Goal: Task Accomplishment & Management: Manage account settings

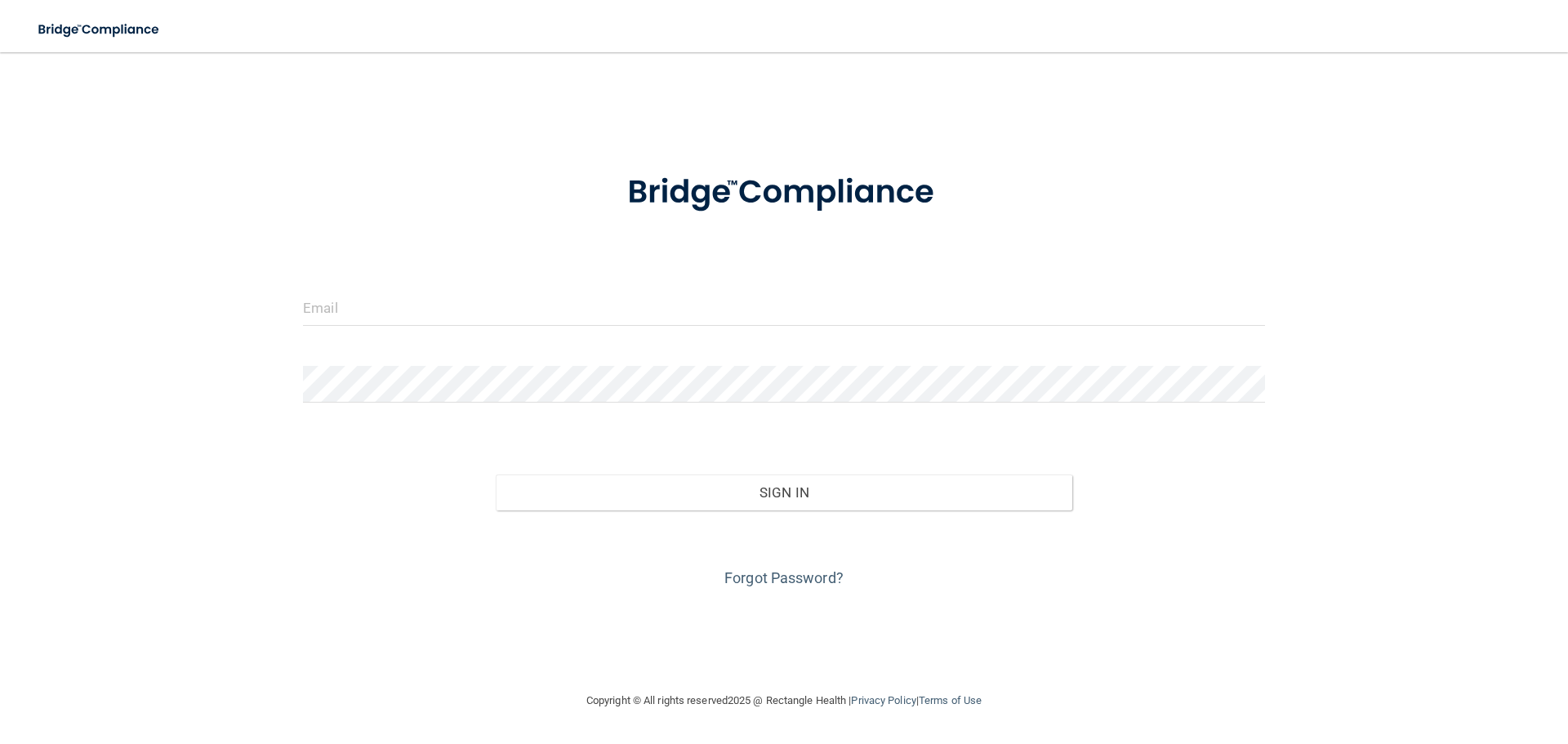
click at [387, 318] on input "email" at bounding box center [784, 307] width 962 height 37
type input "[EMAIL_ADDRESS][DOMAIN_NAME]"
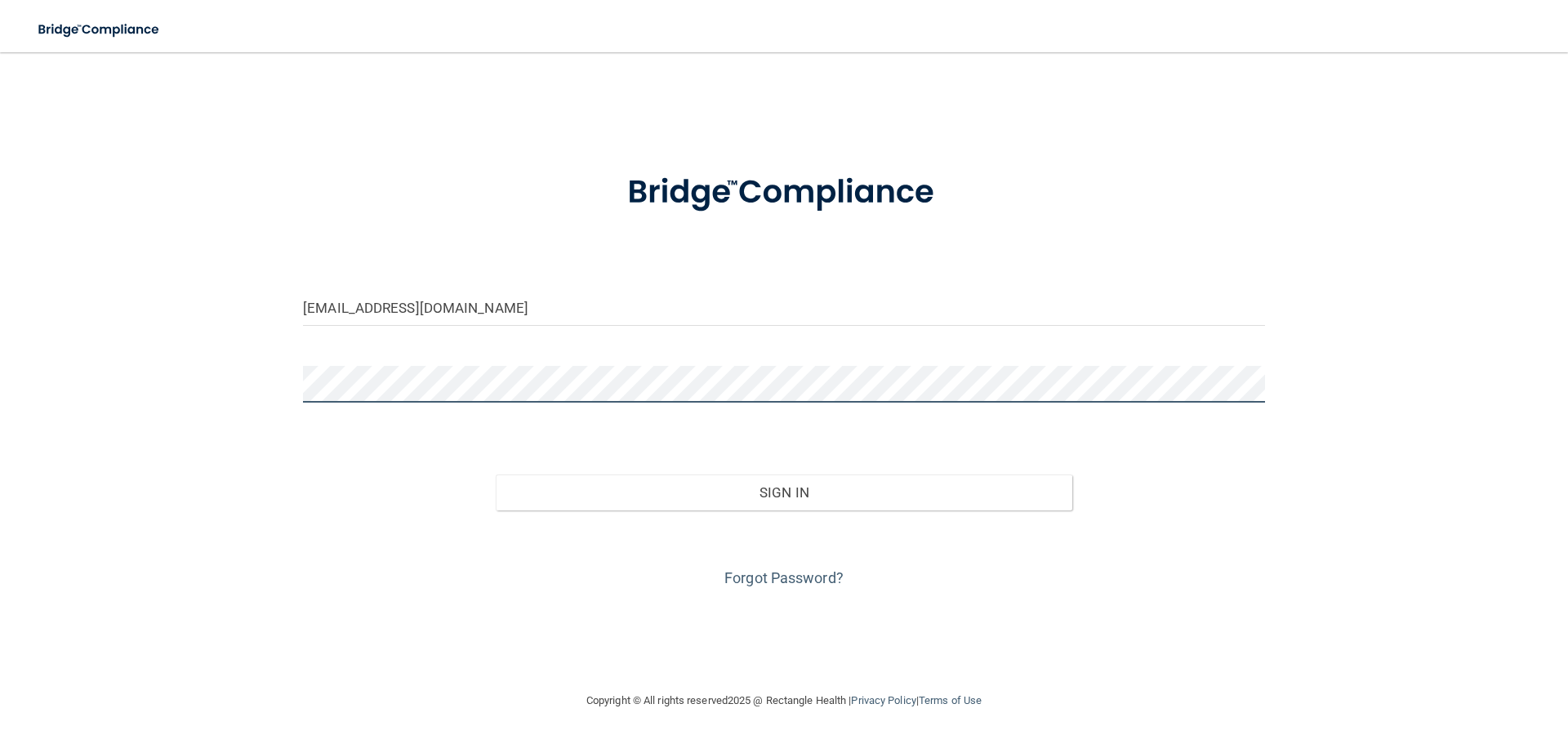
click at [495, 475] on button "Sign In" at bounding box center [784, 493] width 578 height 36
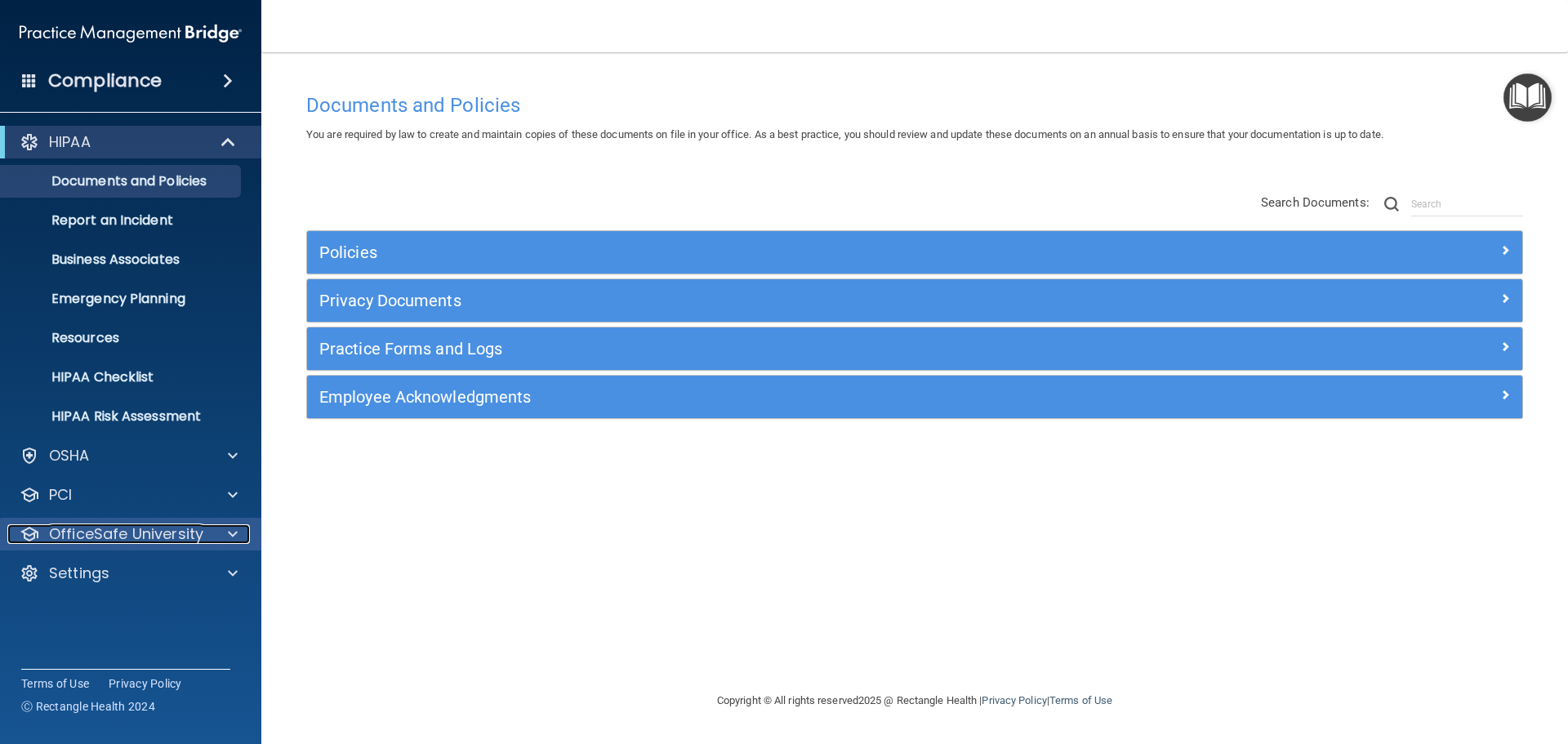
click at [205, 530] on div "OfficeSafe University" at bounding box center [109, 534] width 203 height 20
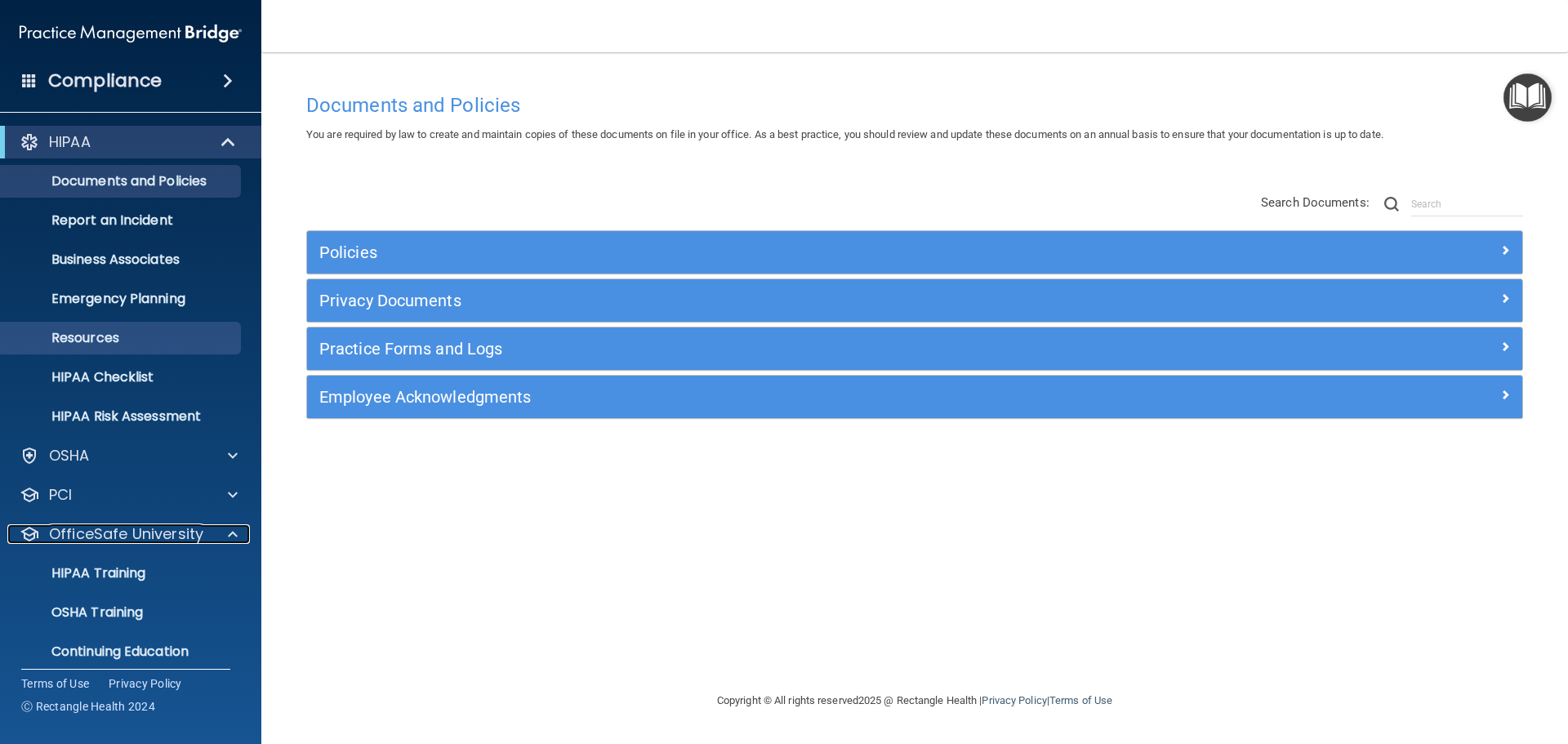
scroll to position [51, 0]
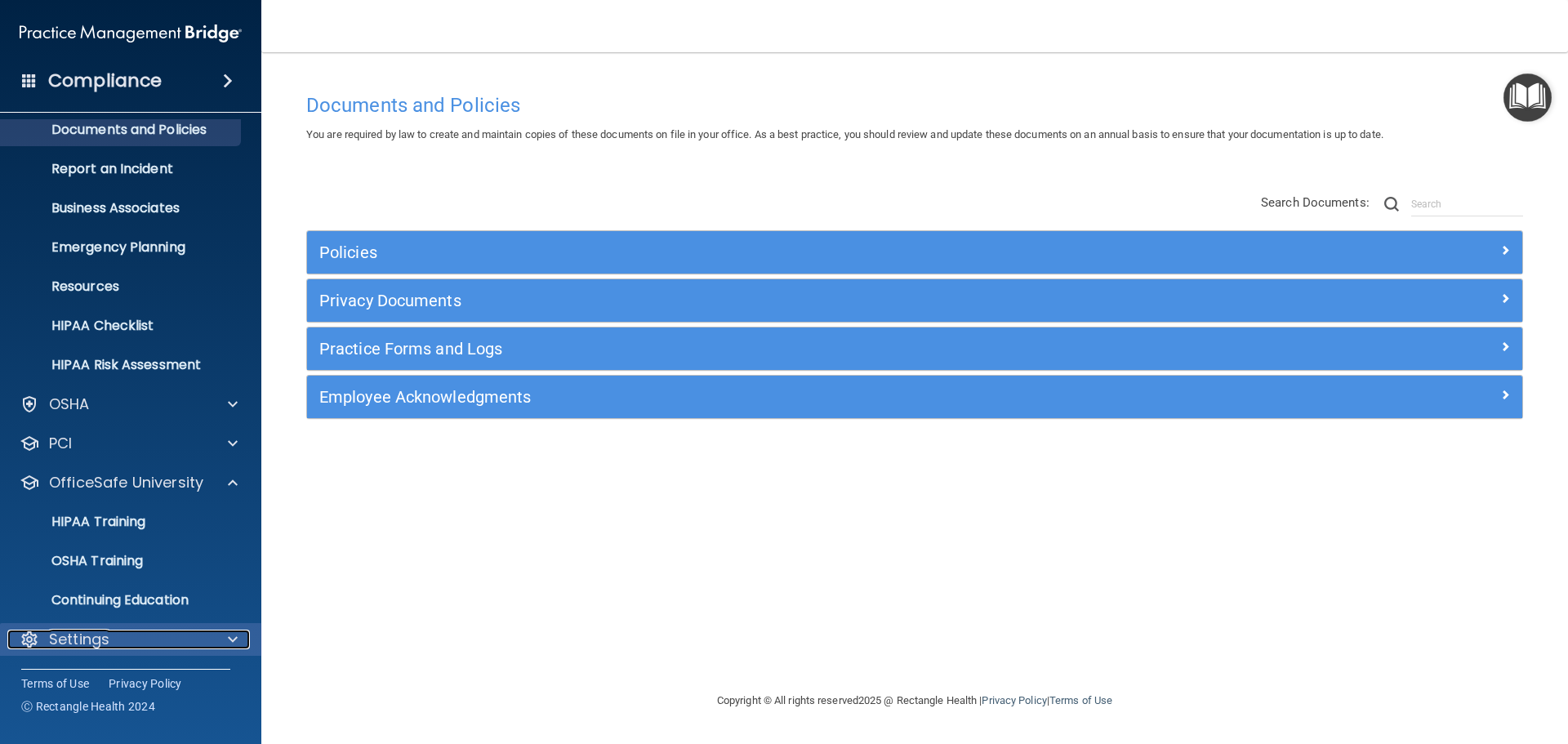
click at [133, 631] on div "Settings" at bounding box center [109, 638] width 203 height 20
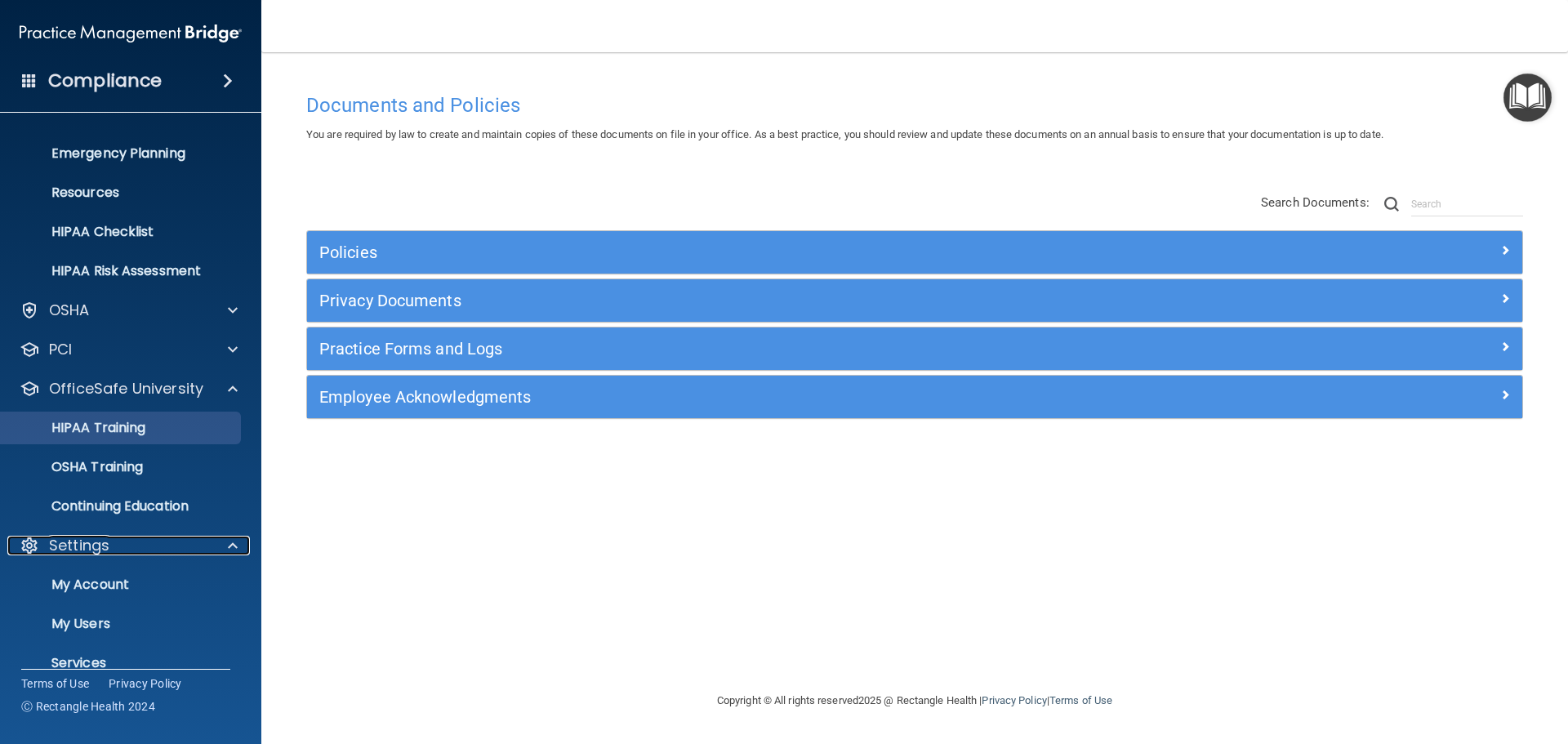
scroll to position [209, 0]
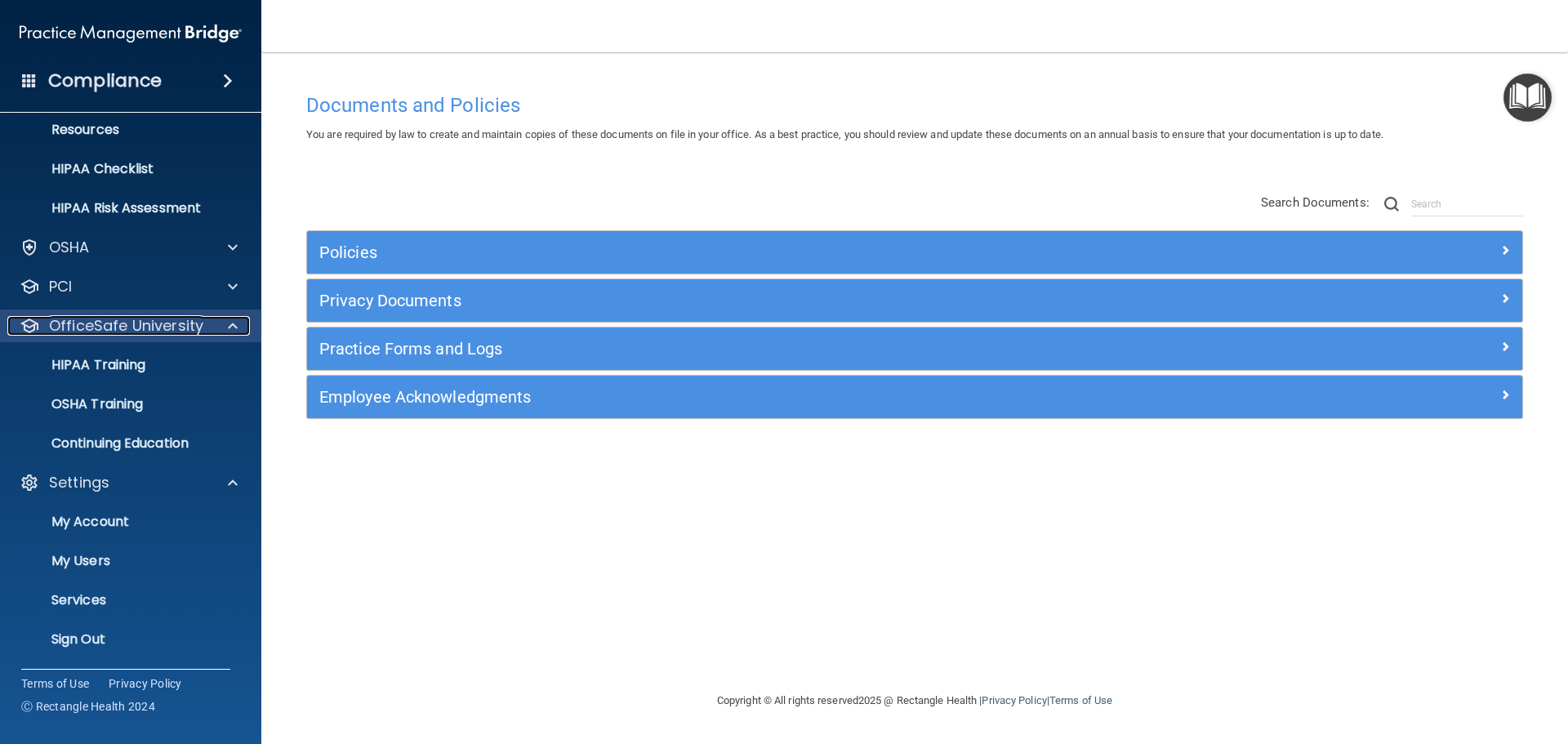
click at [241, 321] on div at bounding box center [230, 325] width 41 height 20
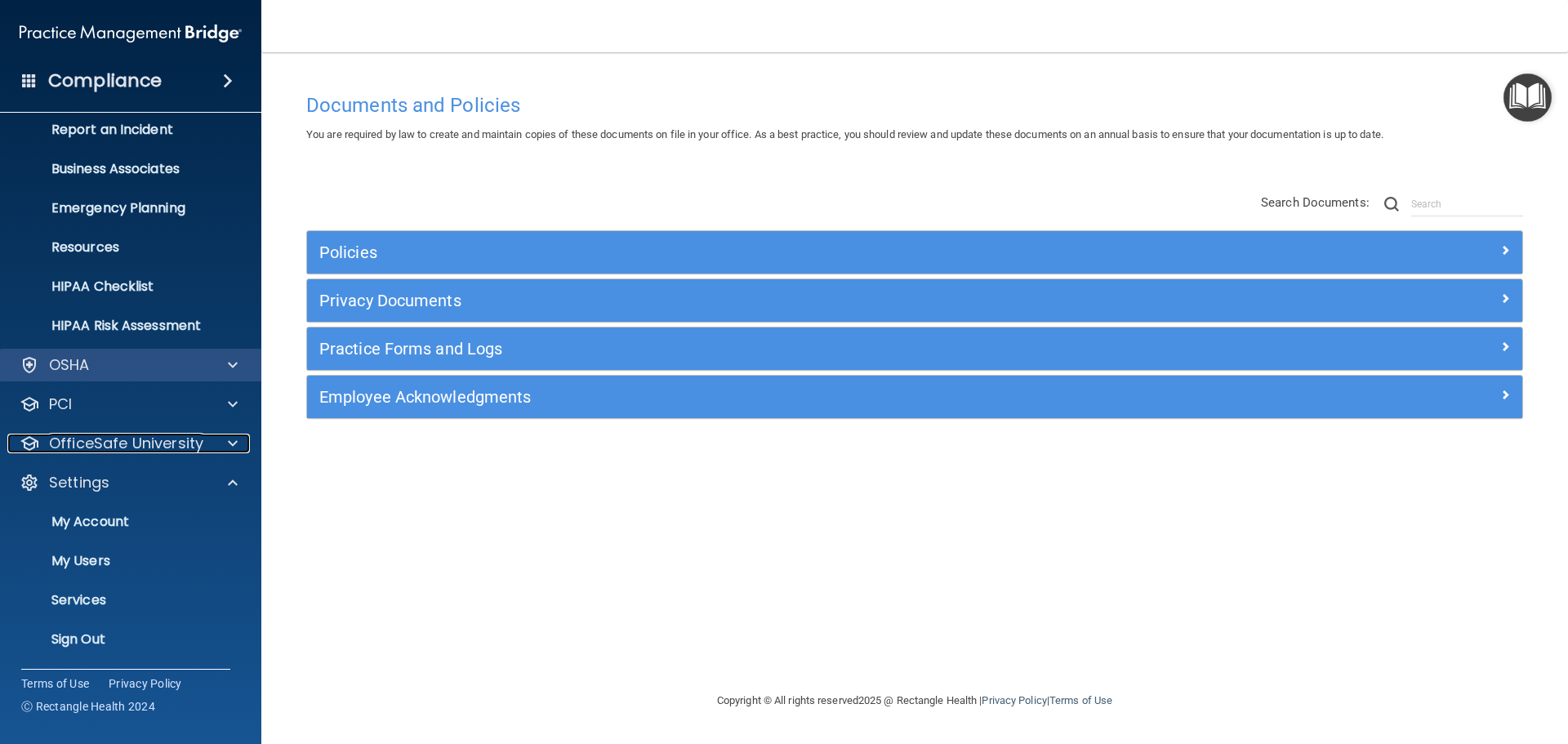
scroll to position [91, 0]
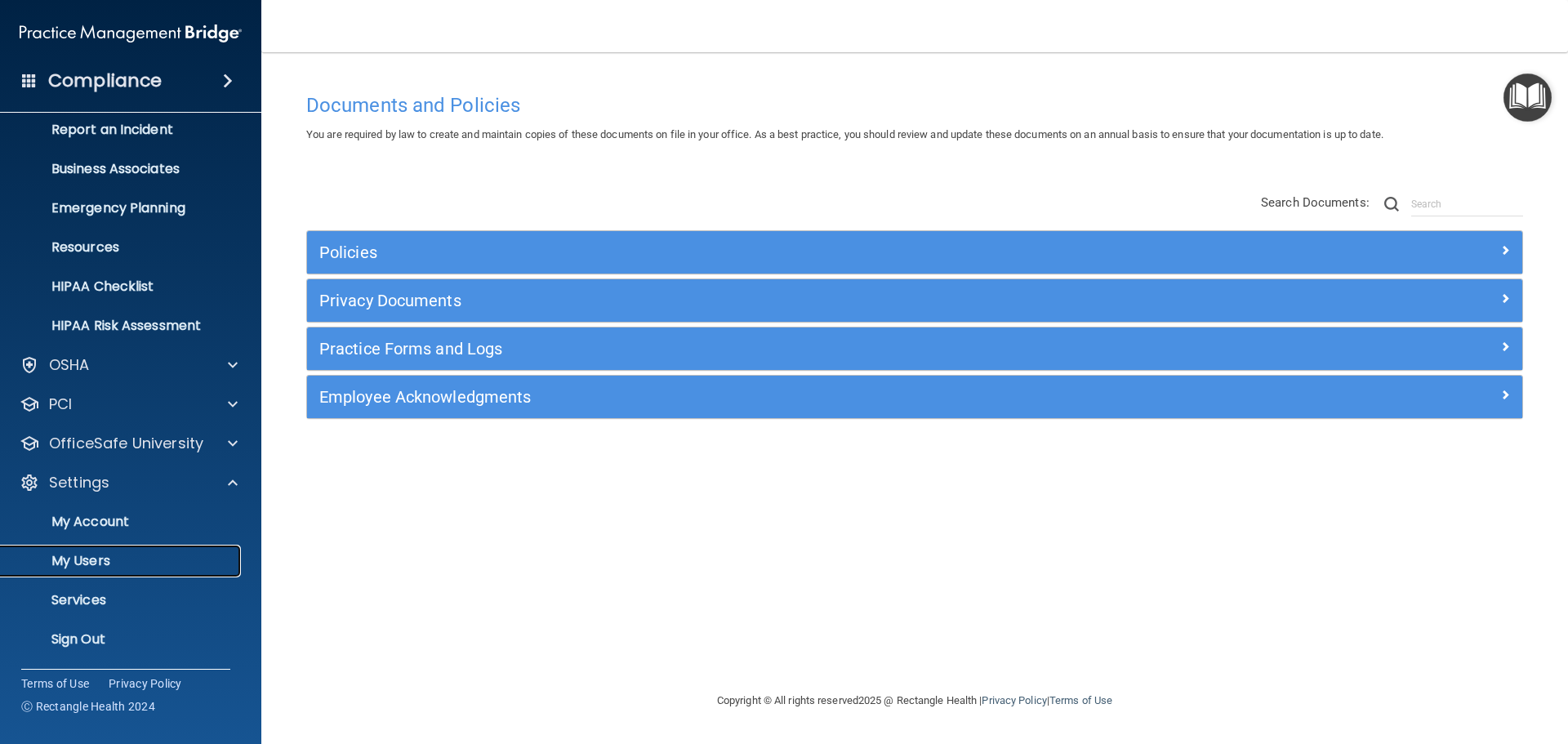
click at [160, 565] on p "My Users" at bounding box center [122, 560] width 223 height 16
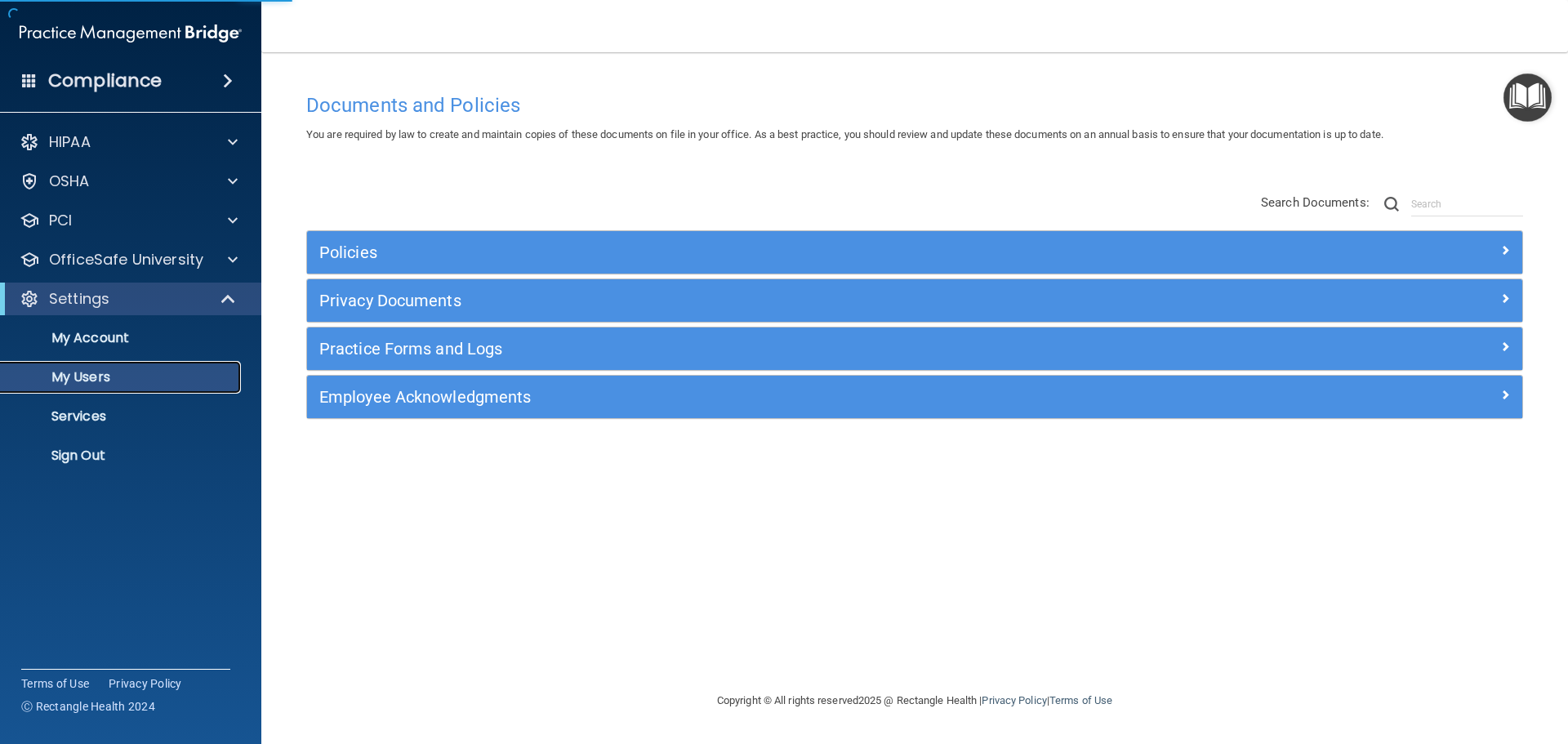
select select "20"
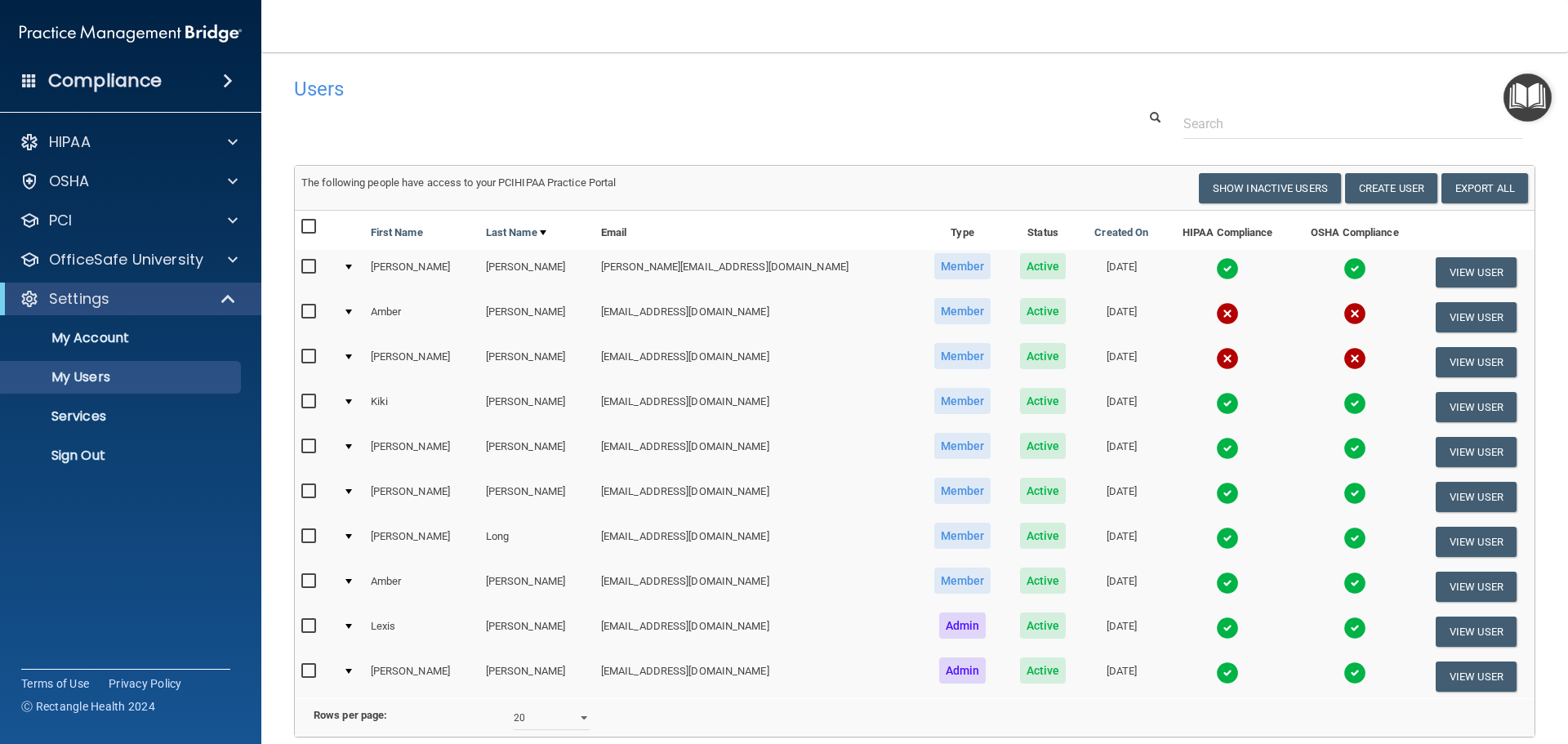
click at [1216, 316] on img at bounding box center [1227, 313] width 23 height 23
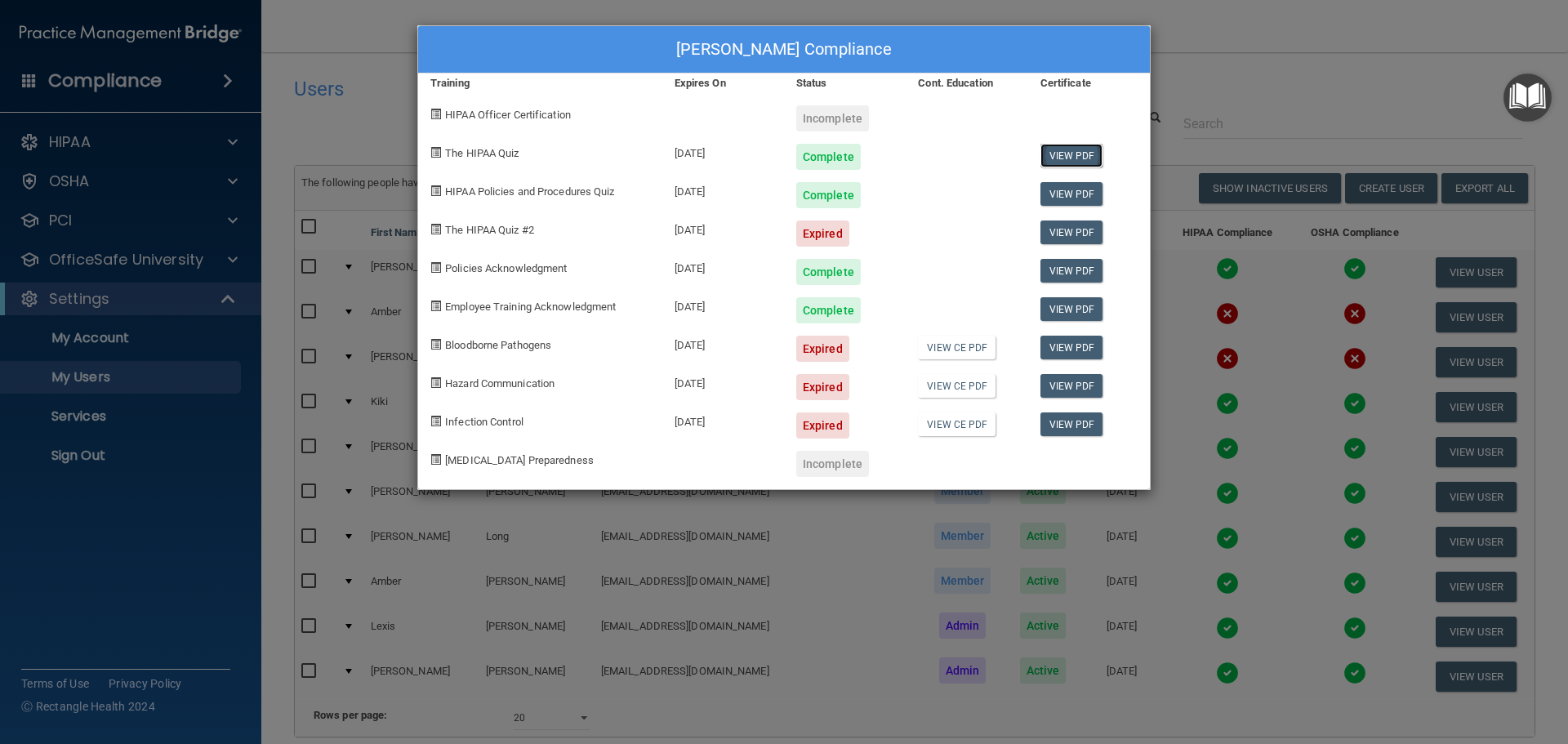
click at [1069, 149] on link "View PDF" at bounding box center [1071, 155] width 63 height 24
click at [1067, 191] on link "View PDF" at bounding box center [1071, 194] width 63 height 24
click at [1059, 272] on link "View PDF" at bounding box center [1071, 271] width 63 height 24
click at [1045, 312] on link "View PDF" at bounding box center [1071, 309] width 63 height 24
click at [1295, 69] on div "[PERSON_NAME] Compliance Training Expires On Status Cont. Education Certificate…" at bounding box center [784, 372] width 1568 height 744
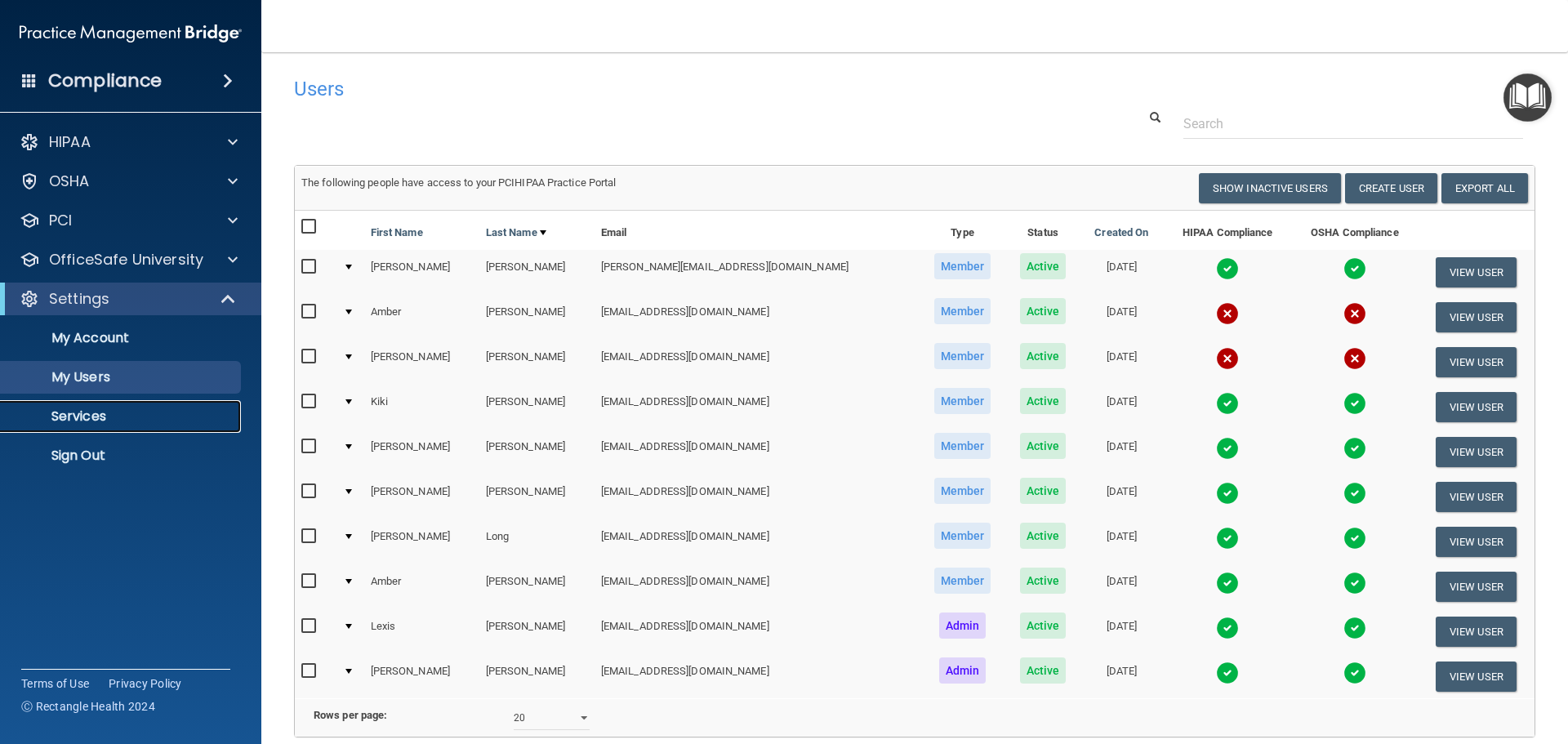
drag, startPoint x: 58, startPoint y: 426, endPoint x: 59, endPoint y: 435, distance: 9.1
click at [58, 428] on link "Services" at bounding box center [112, 416] width 257 height 33
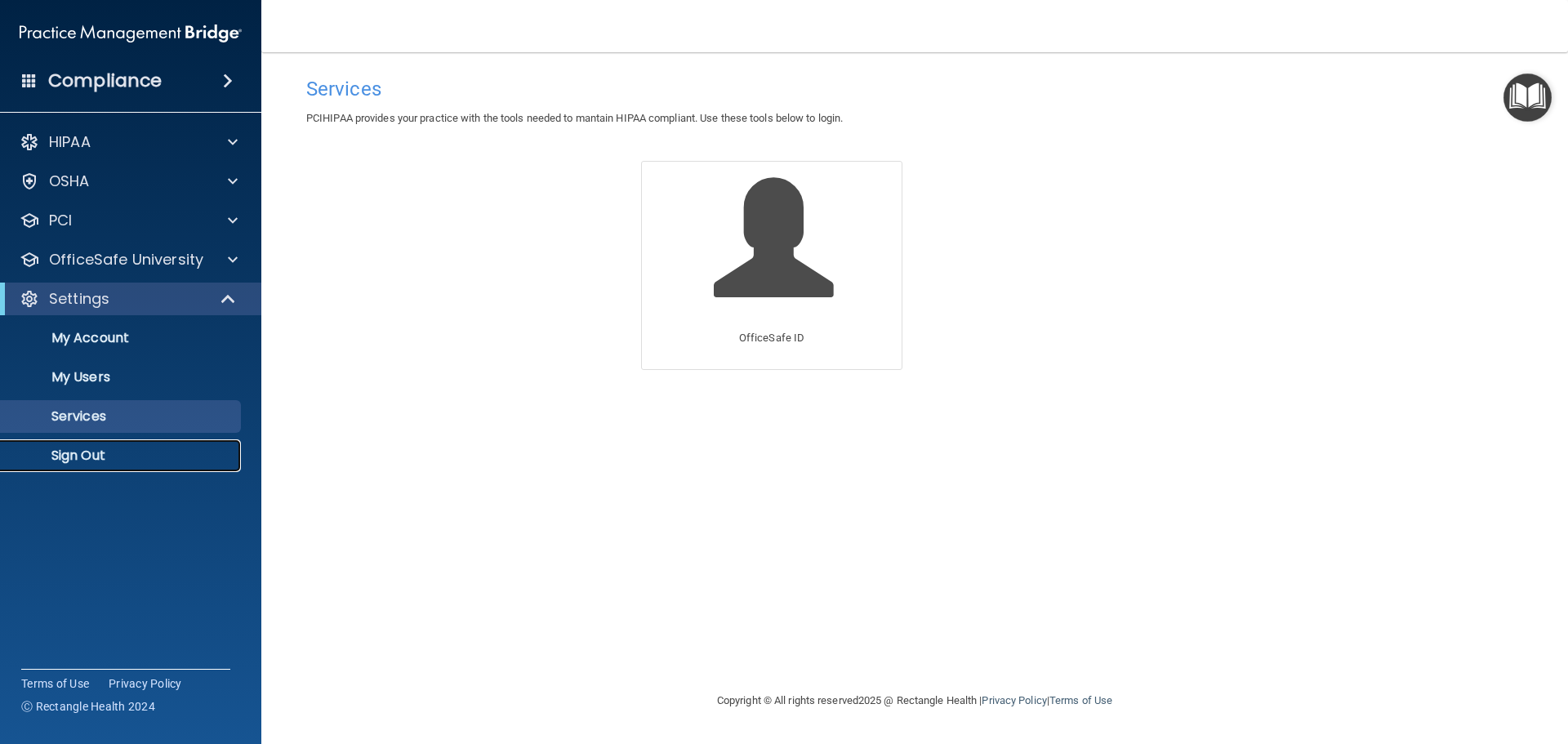
click at [76, 458] on p "Sign Out" at bounding box center [122, 455] width 223 height 16
